Goal: Book appointment/travel/reservation

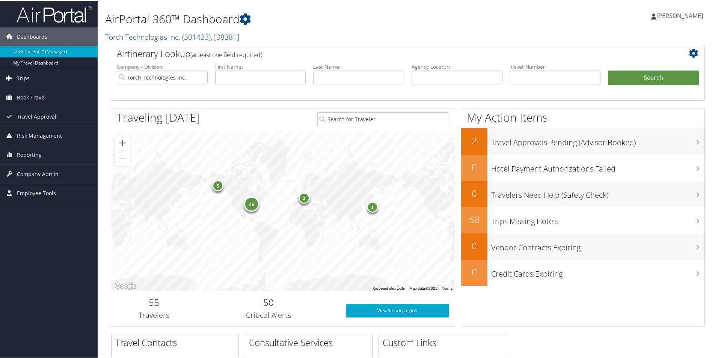
click at [36, 96] on span "Book Travel" at bounding box center [31, 97] width 29 height 19
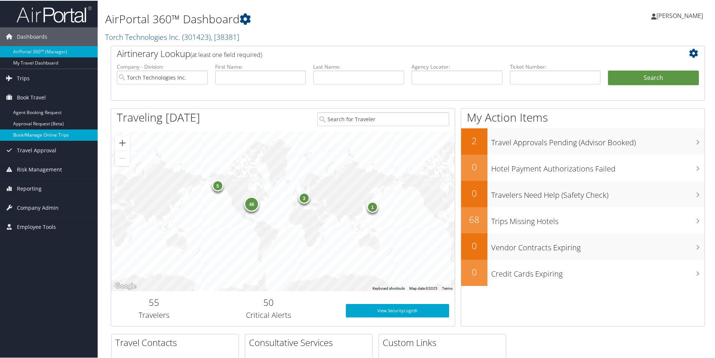
click at [35, 135] on link "Book/Manage Online Trips" at bounding box center [49, 134] width 98 height 11
click at [24, 137] on link "Book/Manage Online Trips" at bounding box center [49, 134] width 98 height 11
click at [41, 131] on link "Book/Manage Online Trips" at bounding box center [49, 134] width 98 height 11
